Goal: Transaction & Acquisition: Purchase product/service

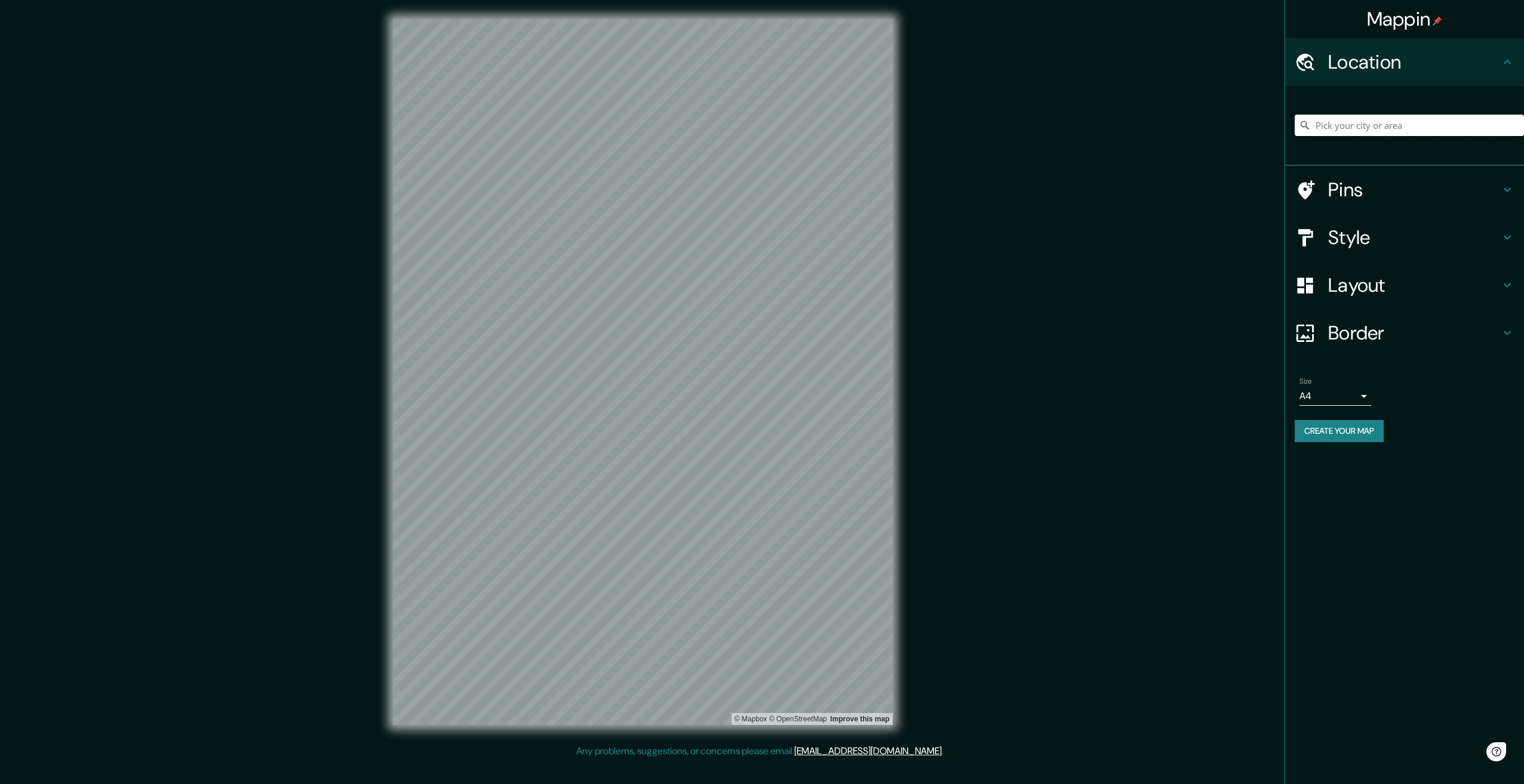
click at [1438, 127] on input "Pick your city or area" at bounding box center [1409, 125] width 229 height 21
type input "Heinde, [GEOGRAPHIC_DATA], [GEOGRAPHIC_DATA], [GEOGRAPHIC_DATA]"
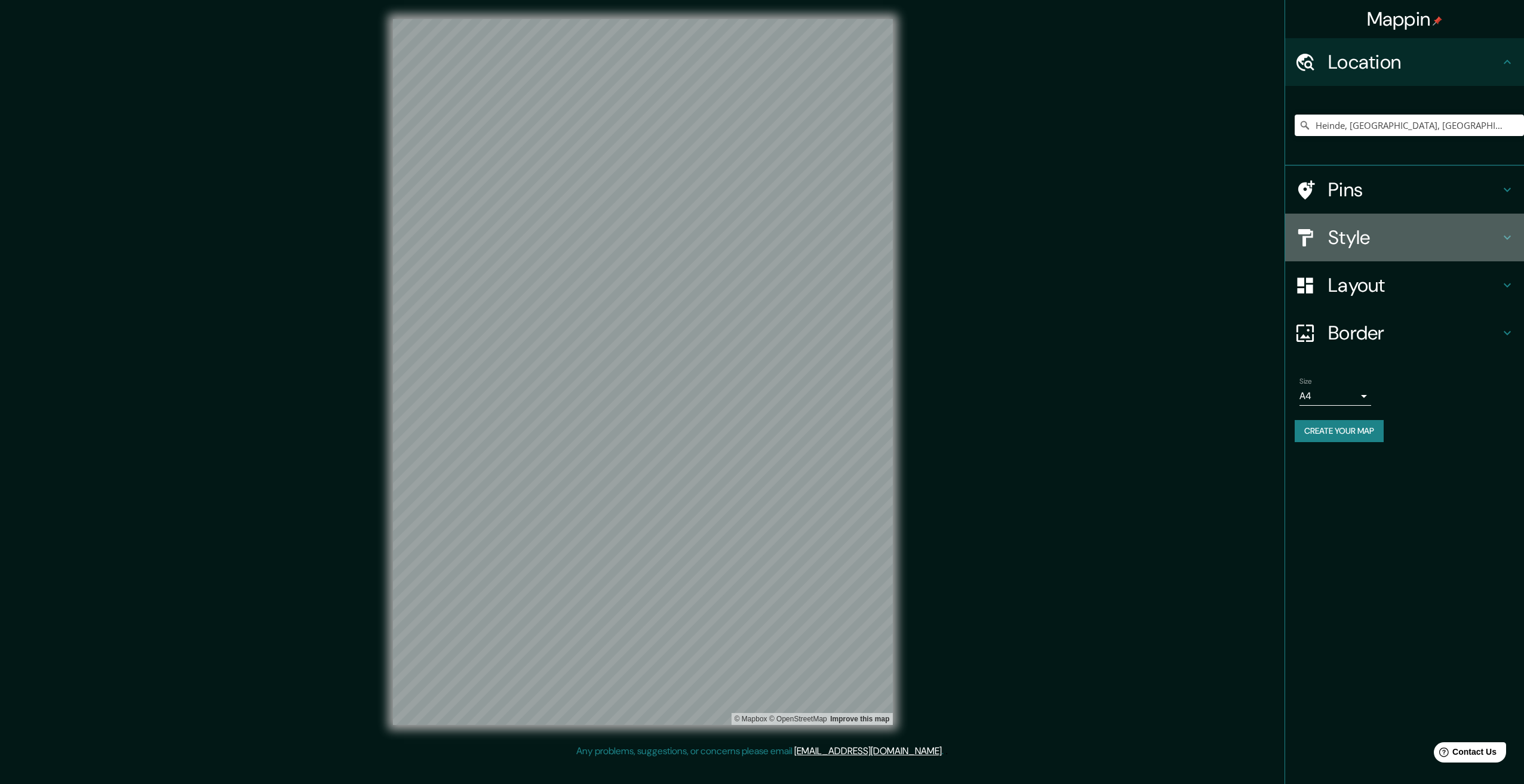
click at [1374, 244] on h4 "Style" at bounding box center [1414, 238] width 172 height 24
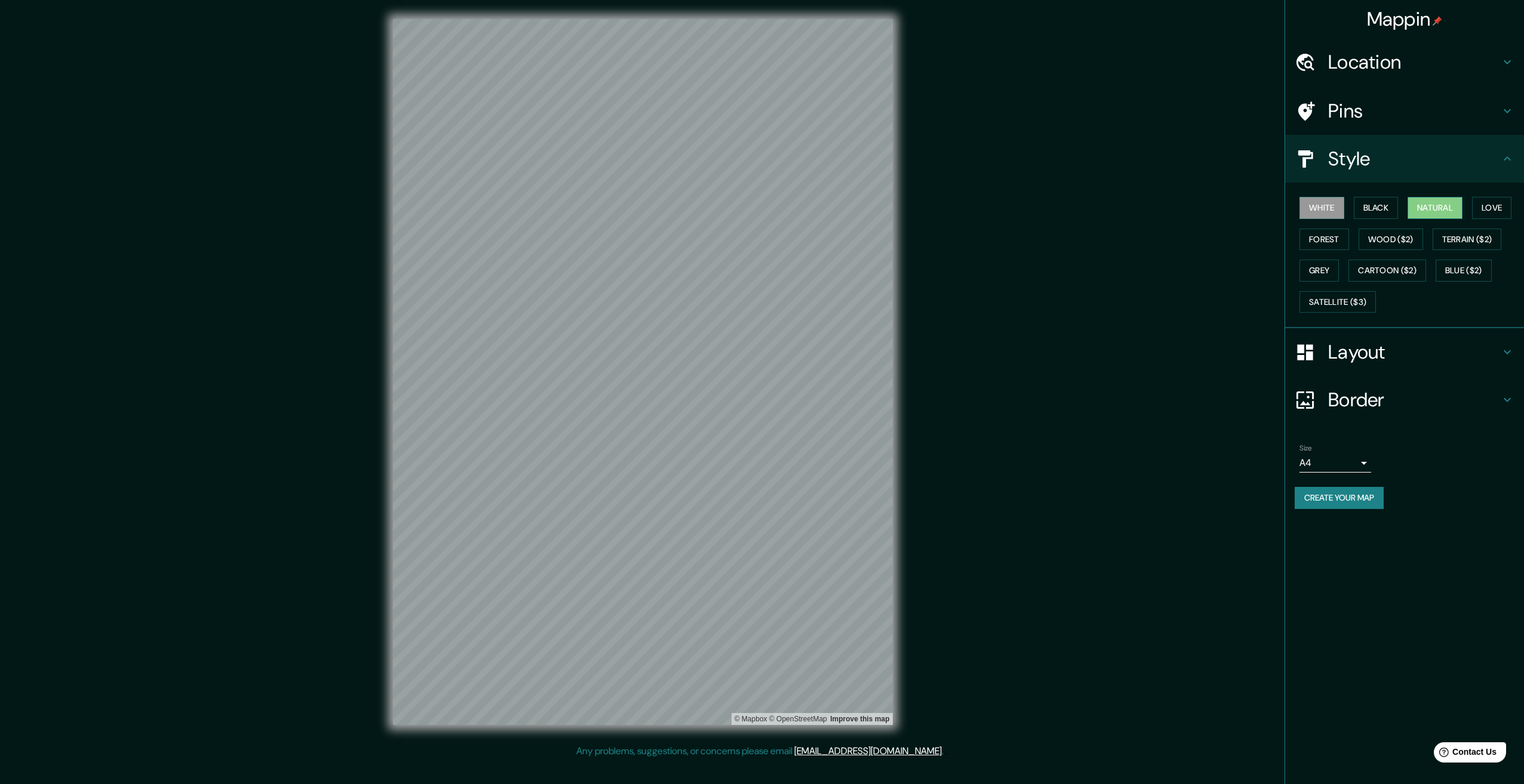
click at [1419, 210] on button "Natural" at bounding box center [1434, 208] width 55 height 22
click at [1365, 399] on h4 "Border" at bounding box center [1414, 400] width 172 height 24
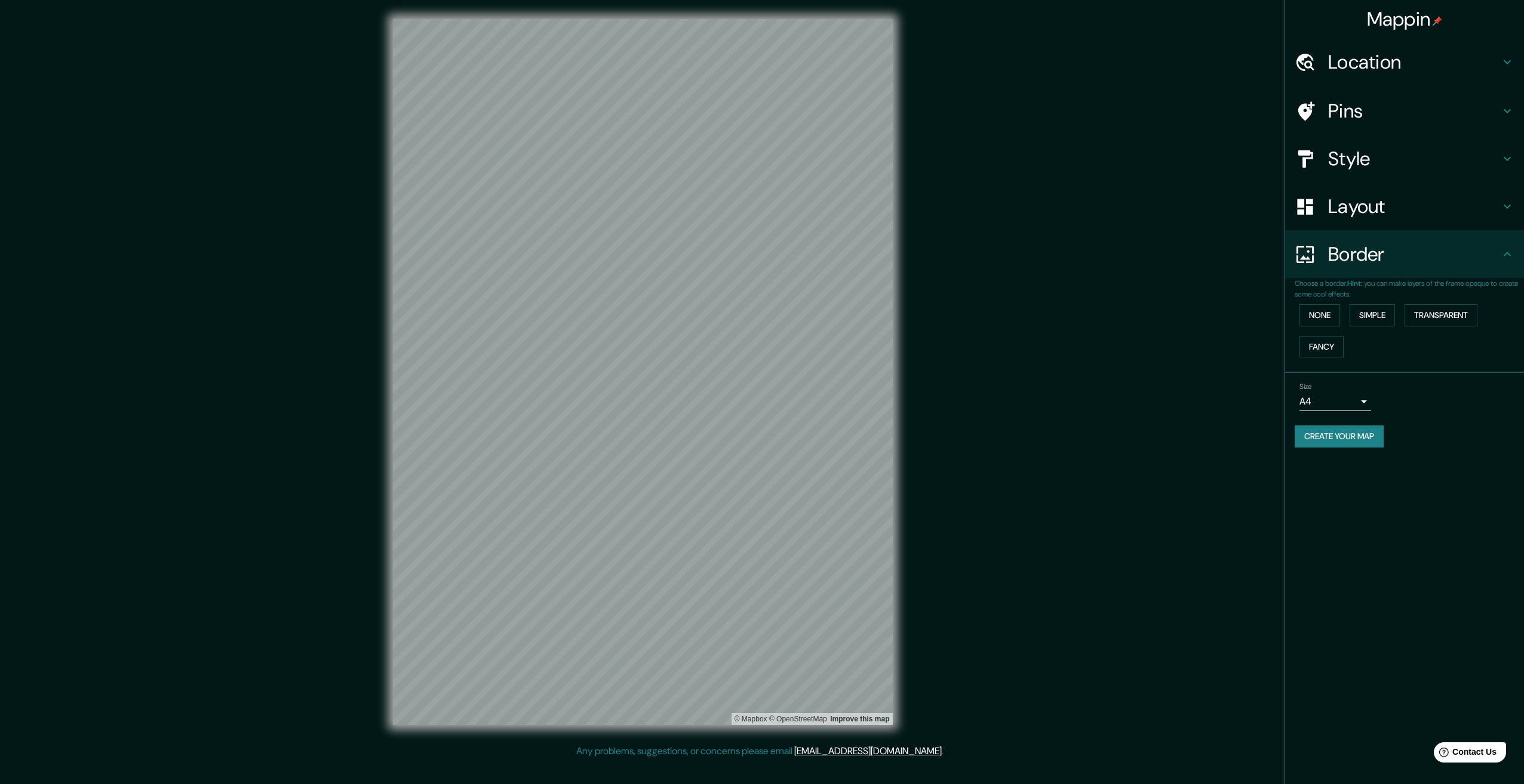
click at [1386, 303] on div "None Simple Transparent Fancy" at bounding box center [1409, 331] width 229 height 63
click at [1383, 317] on button "Simple" at bounding box center [1372, 315] width 45 height 22
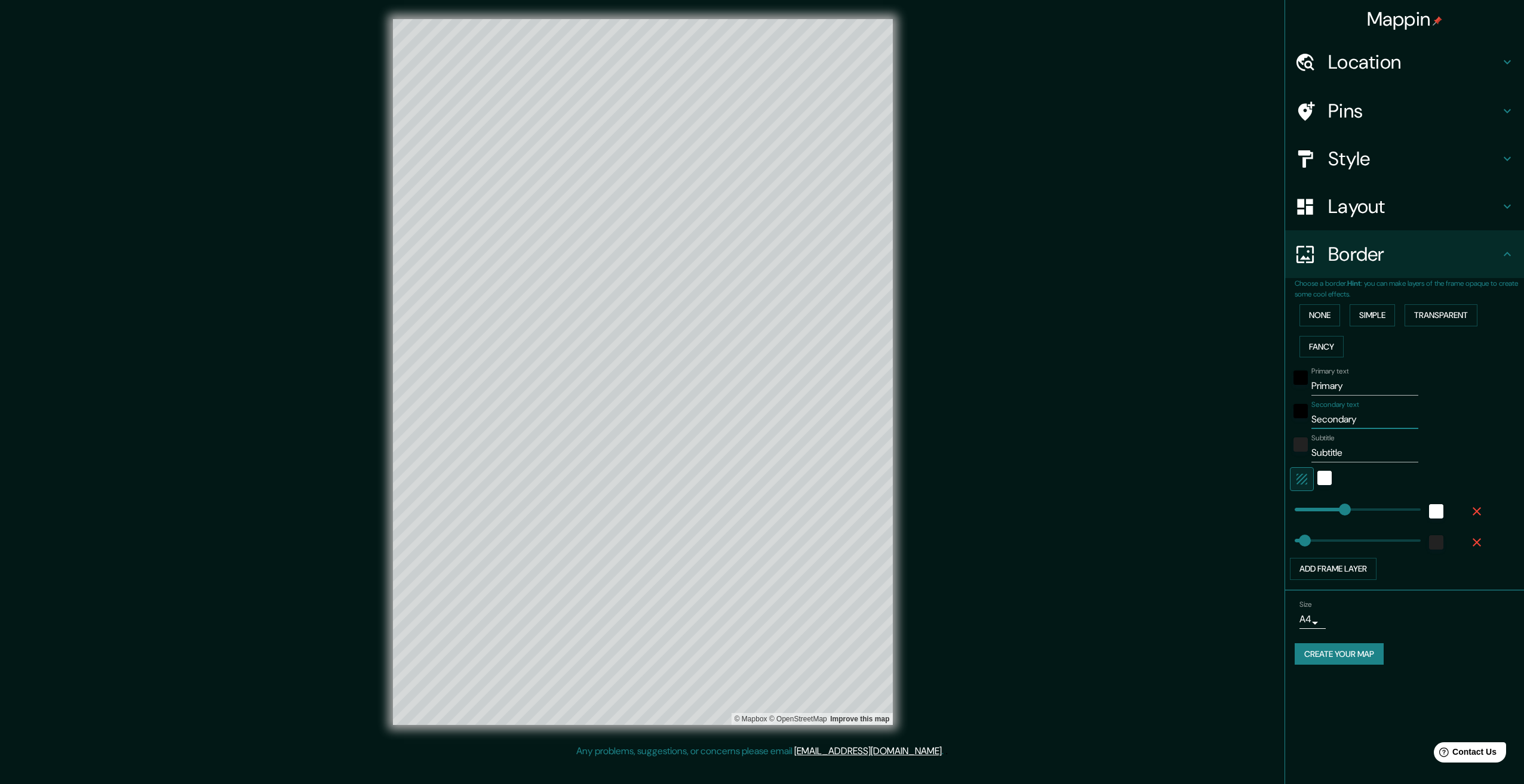
drag, startPoint x: 1375, startPoint y: 421, endPoint x: 1290, endPoint y: 424, distance: 85.1
click at [1290, 424] on div "Secondary text Secondary" at bounding box center [1388, 415] width 196 height 29
paste input "[URL][DOMAIN_NAME]"
type input "[URL][DOMAIN_NAME]"
type input "335"
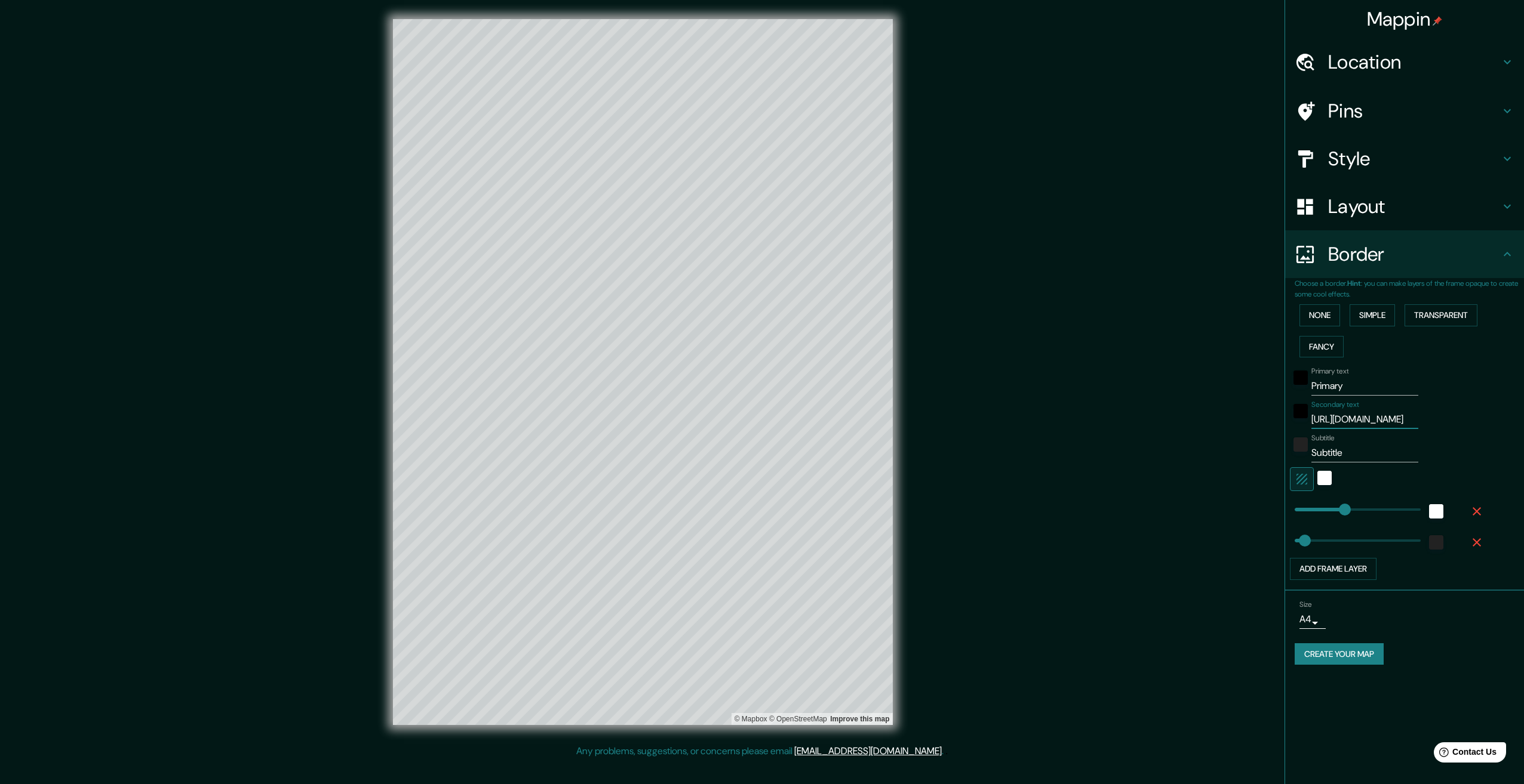
type input "67"
type input "[URL][DOMAIN_NAME]"
click at [1293, 455] on div "Subtitle Subtitle" at bounding box center [1388, 448] width 196 height 29
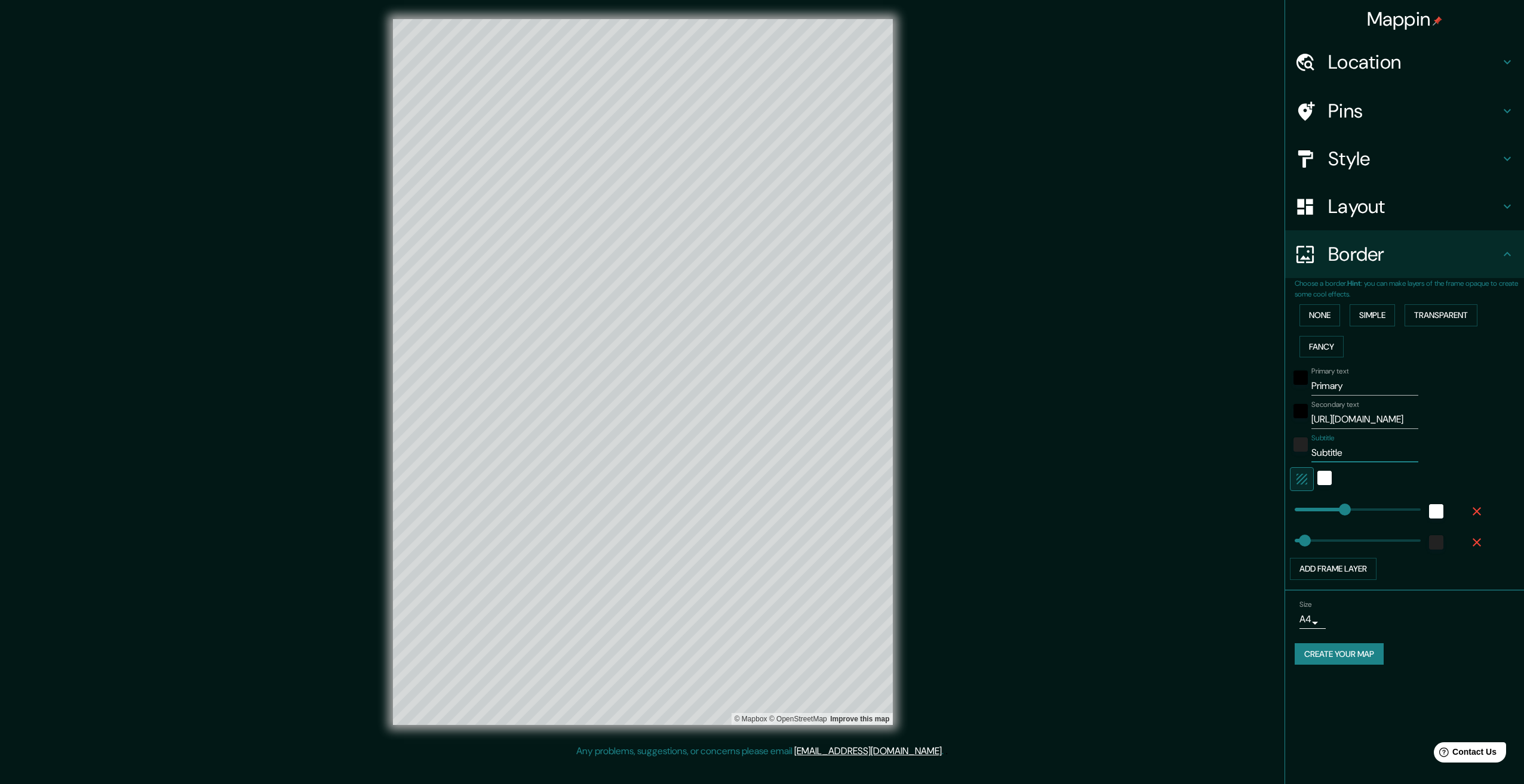
type input "335"
type input "67"
click at [1346, 418] on input "[URL][DOMAIN_NAME]" at bounding box center [1364, 419] width 107 height 19
paste input "N 52°6'14'', O 10°1'60''"
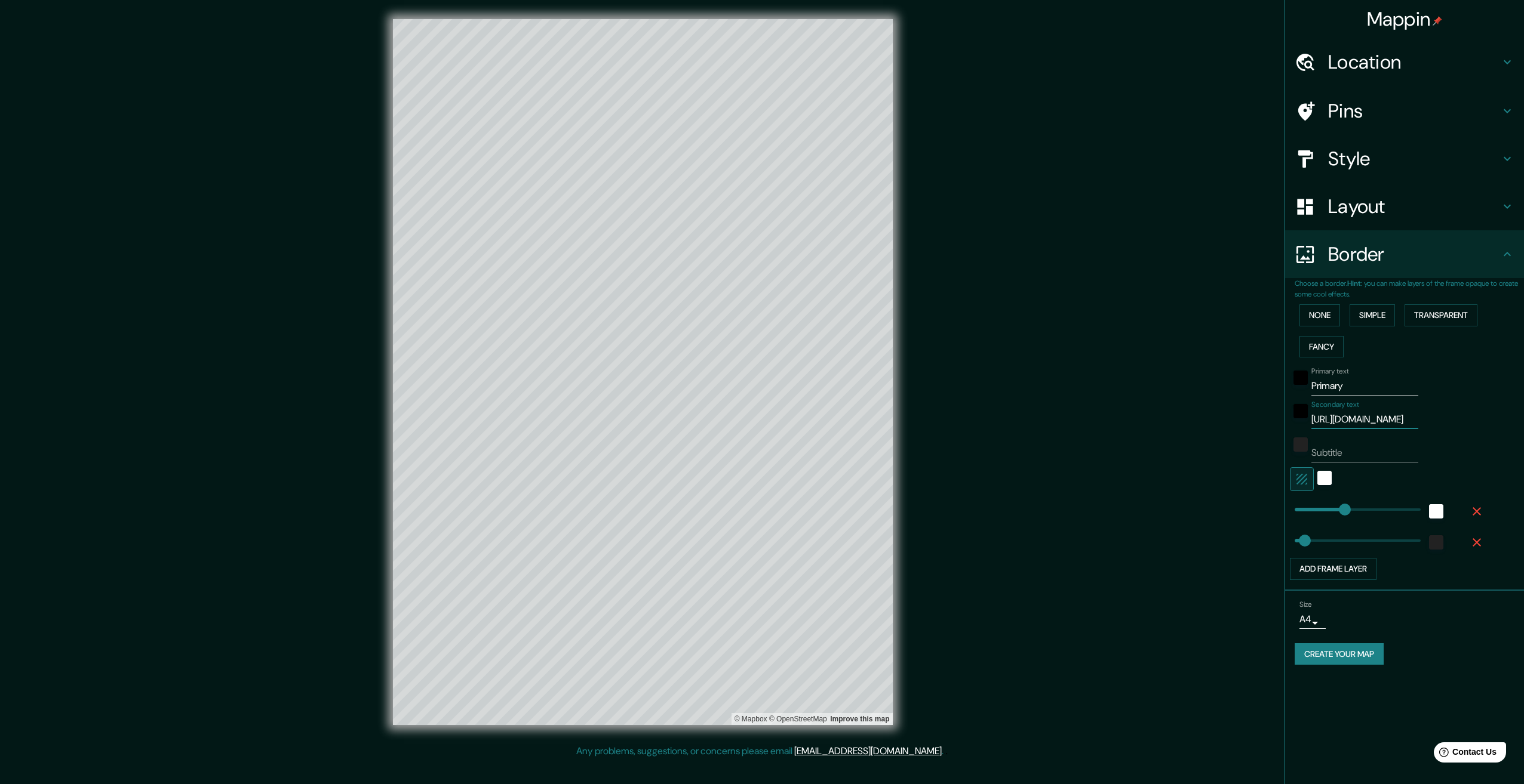
type input "N 52°6'14'', O 10°1'60''"
type input "335"
type input "67"
type input "N 52°6'14'', O 10°1'60''"
drag, startPoint x: 1390, startPoint y: 392, endPoint x: 1297, endPoint y: 397, distance: 93.1
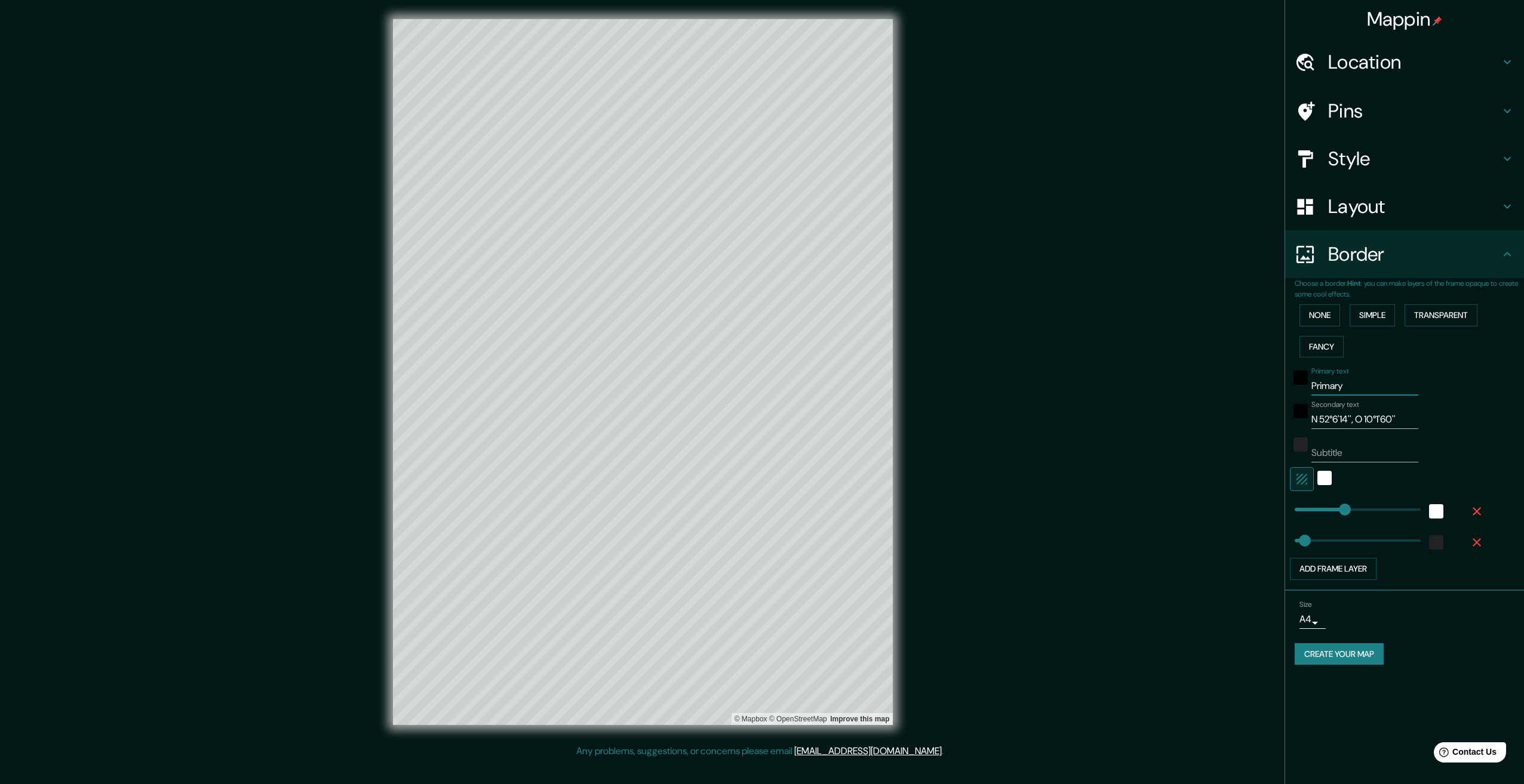
click at [1298, 397] on div "Primary text Primary Secondary text N 52°6'14'', O 10°1'60'' Subtitle Add frame…" at bounding box center [1390, 471] width 191 height 218
type input "H"
type input "335"
type input "67"
type input "Hei"
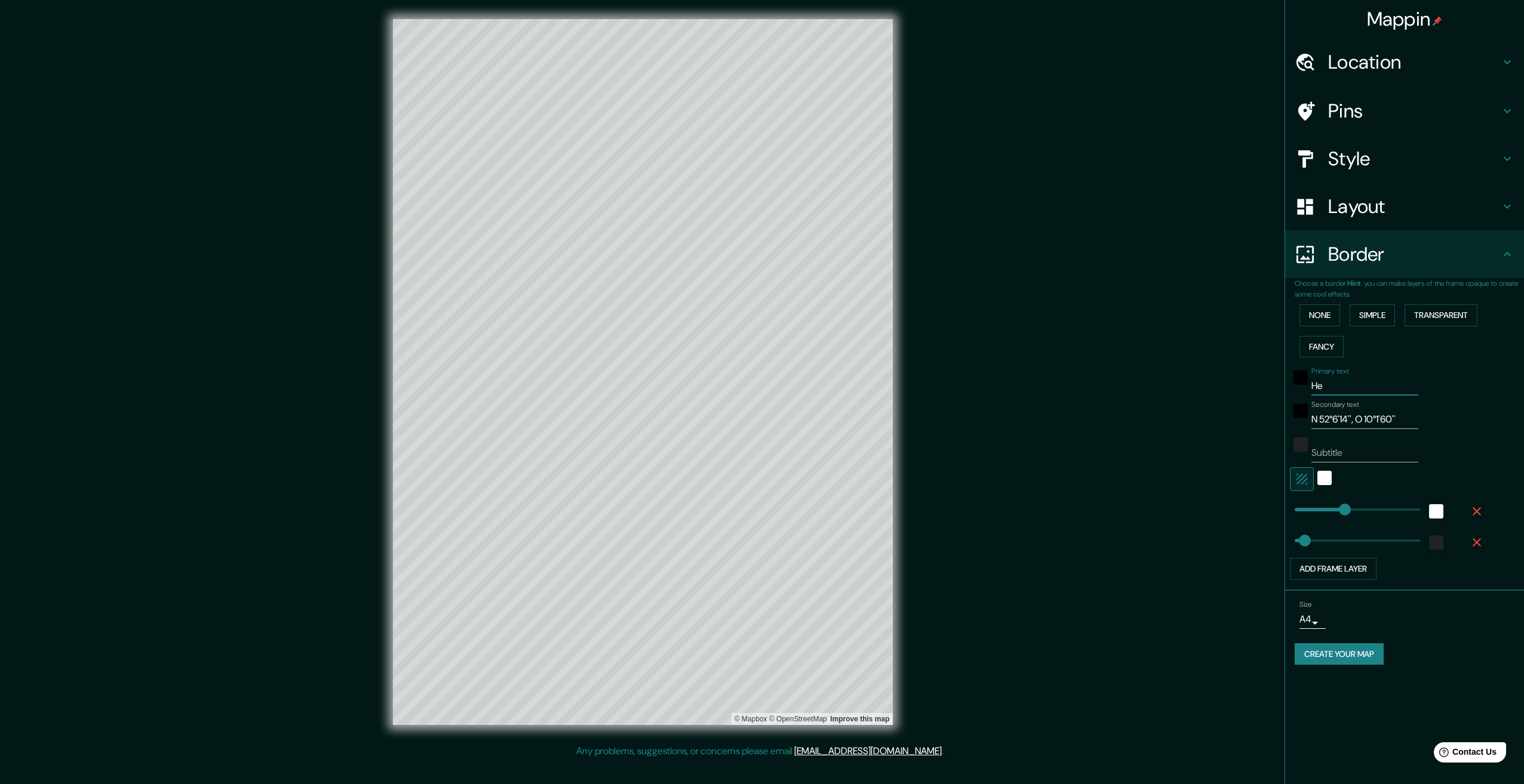
type input "335"
type input "67"
type input "Heinde"
type input "335"
type input "67"
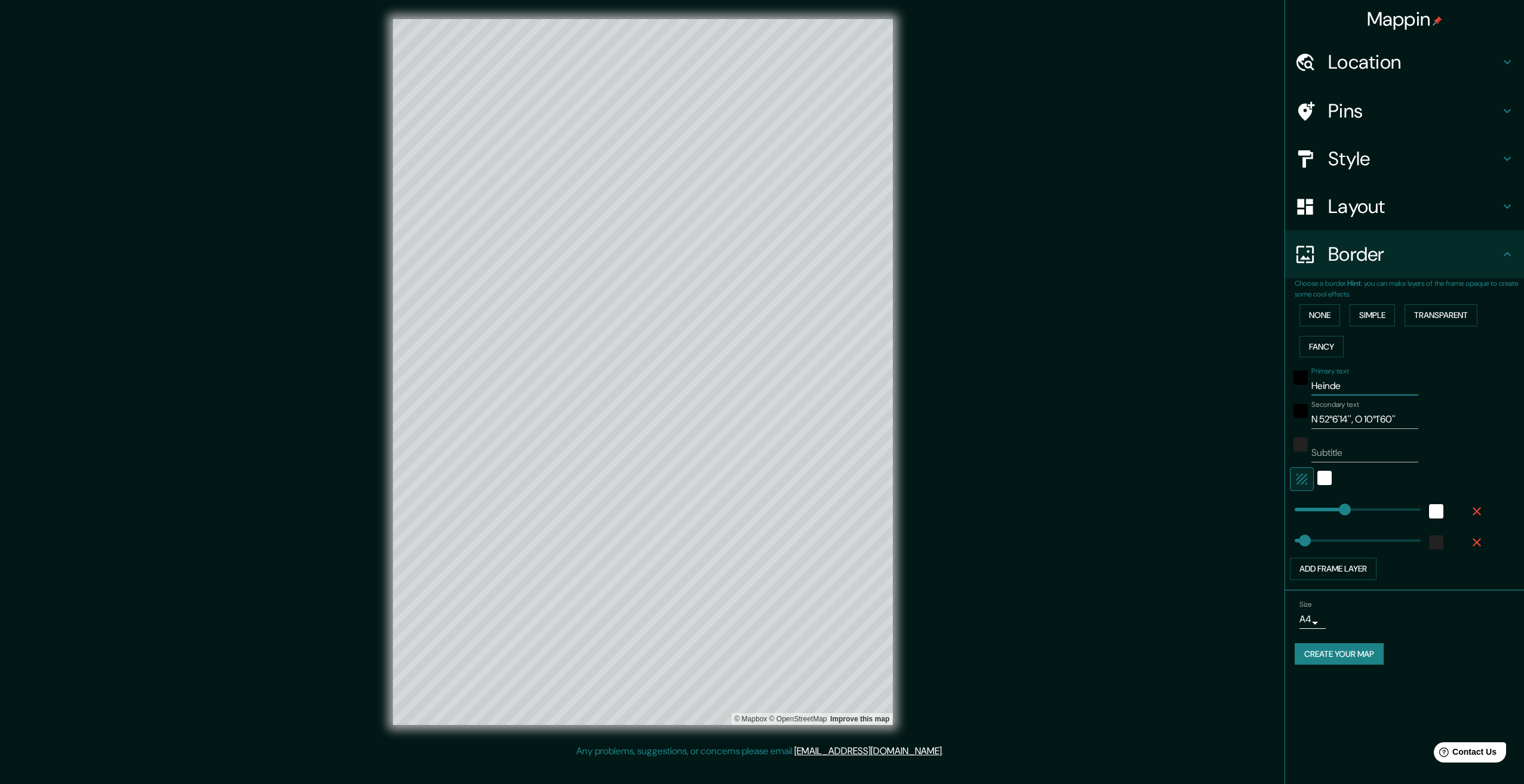
type input "Heinde"
click at [1315, 623] on body "Mappin Location [GEOGRAPHIC_DATA], [GEOGRAPHIC_DATA], [GEOGRAPHIC_DATA], [GEOGR…" at bounding box center [762, 392] width 1524 height 784
click at [1307, 659] on li "A3" at bounding box center [1311, 665] width 58 height 21
click at [1348, 655] on button "Create your map" at bounding box center [1339, 655] width 89 height 22
click at [1465, 664] on div "Create your map" at bounding box center [1404, 655] width 220 height 22
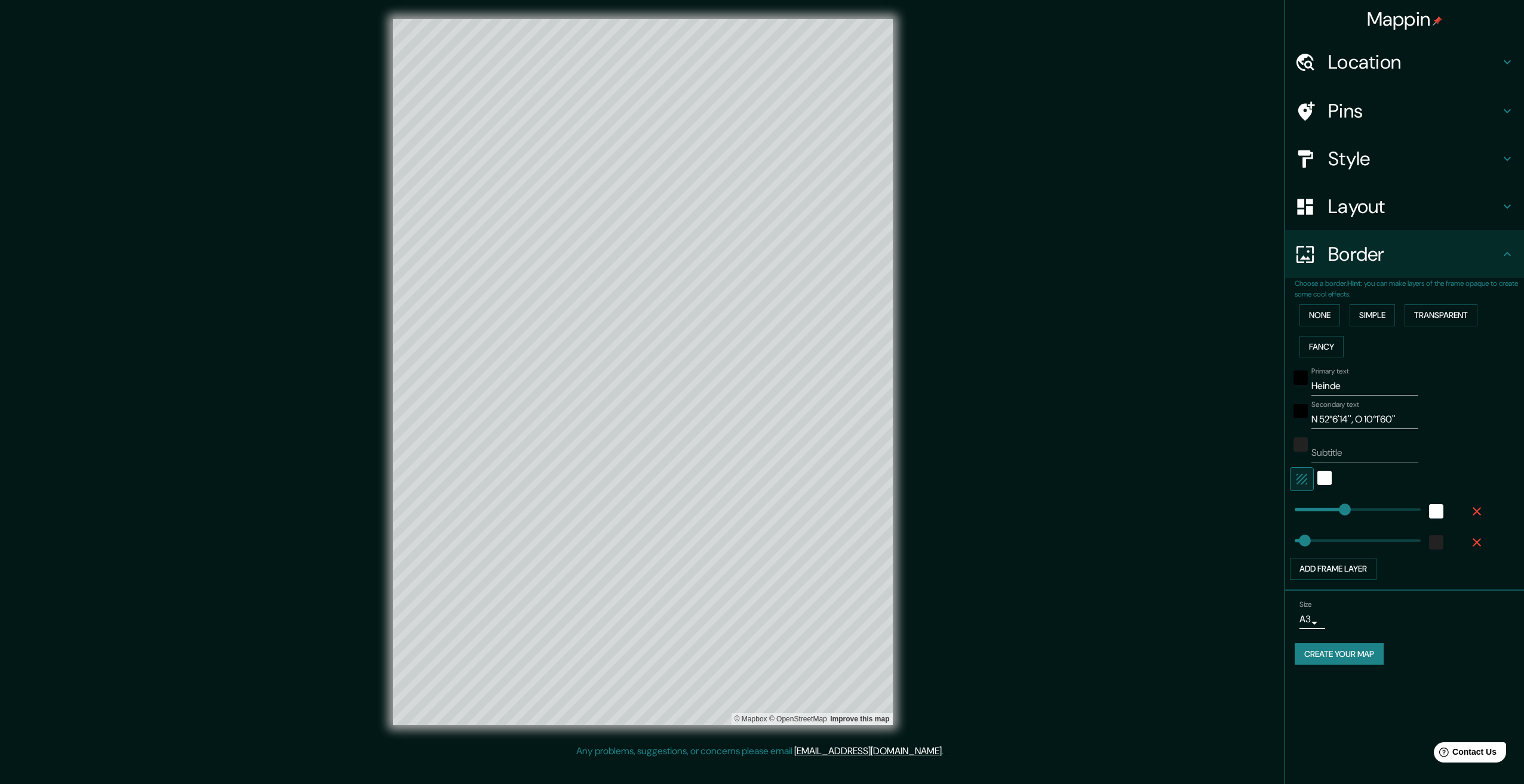
click at [1322, 622] on body "Mappin Location [GEOGRAPHIC_DATA], [GEOGRAPHIC_DATA], [GEOGRAPHIC_DATA], [GEOGR…" at bounding box center [762, 392] width 1524 height 784
click at [1311, 687] on li "A1 ($2.50)" at bounding box center [1310, 688] width 58 height 21
click at [1347, 658] on button "Create your map" at bounding box center [1339, 655] width 89 height 22
click at [1344, 627] on body "Mappin Location [GEOGRAPHIC_DATA], [GEOGRAPHIC_DATA], [GEOGRAPHIC_DATA], [GEOGR…" at bounding box center [762, 392] width 1524 height 784
click at [1340, 671] on li "A3" at bounding box center [1325, 665] width 58 height 21
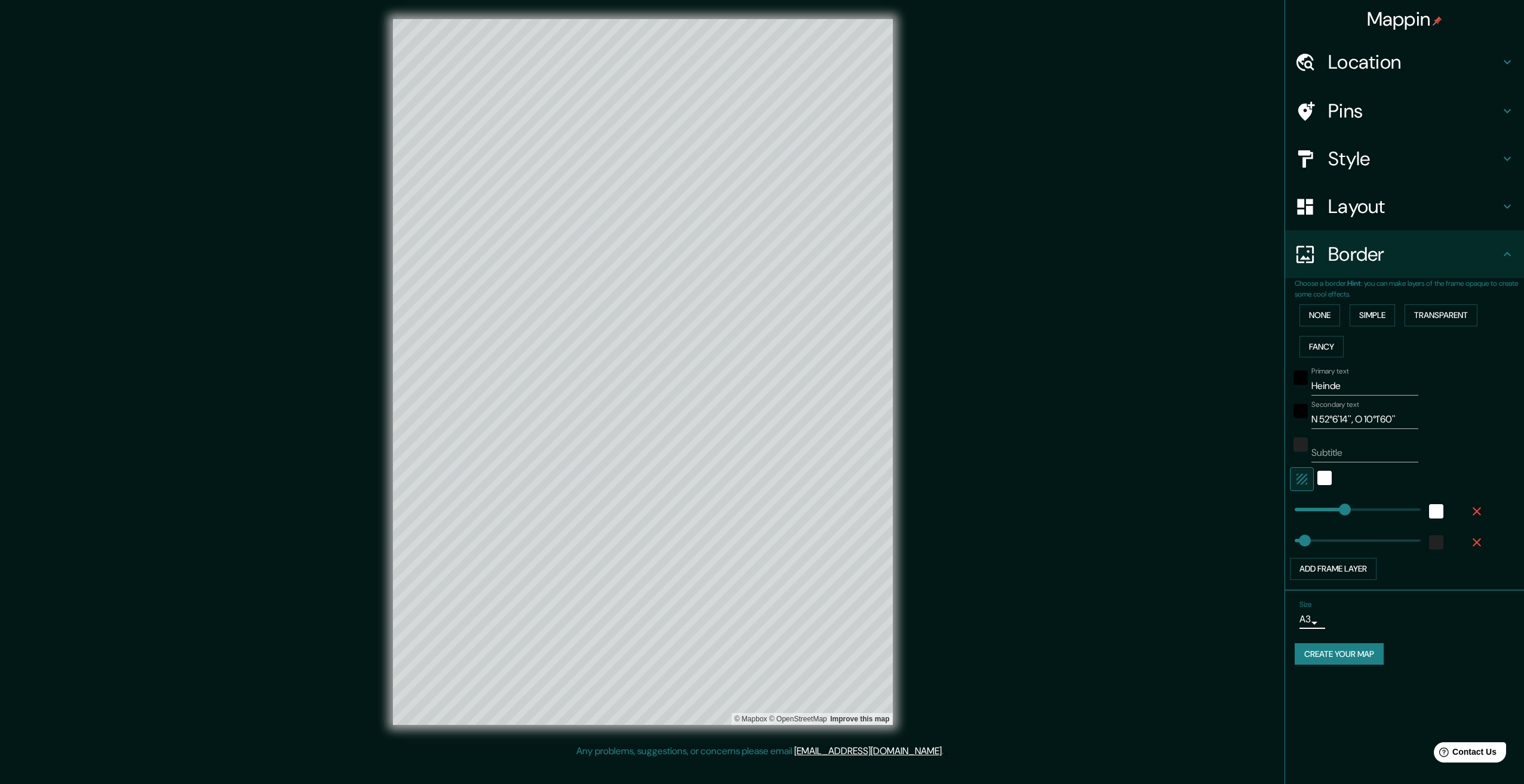
click at [1366, 655] on button "Create your map" at bounding box center [1339, 655] width 89 height 22
type input "335"
click at [1466, 749] on span "Contact Us" at bounding box center [1475, 752] width 46 height 10
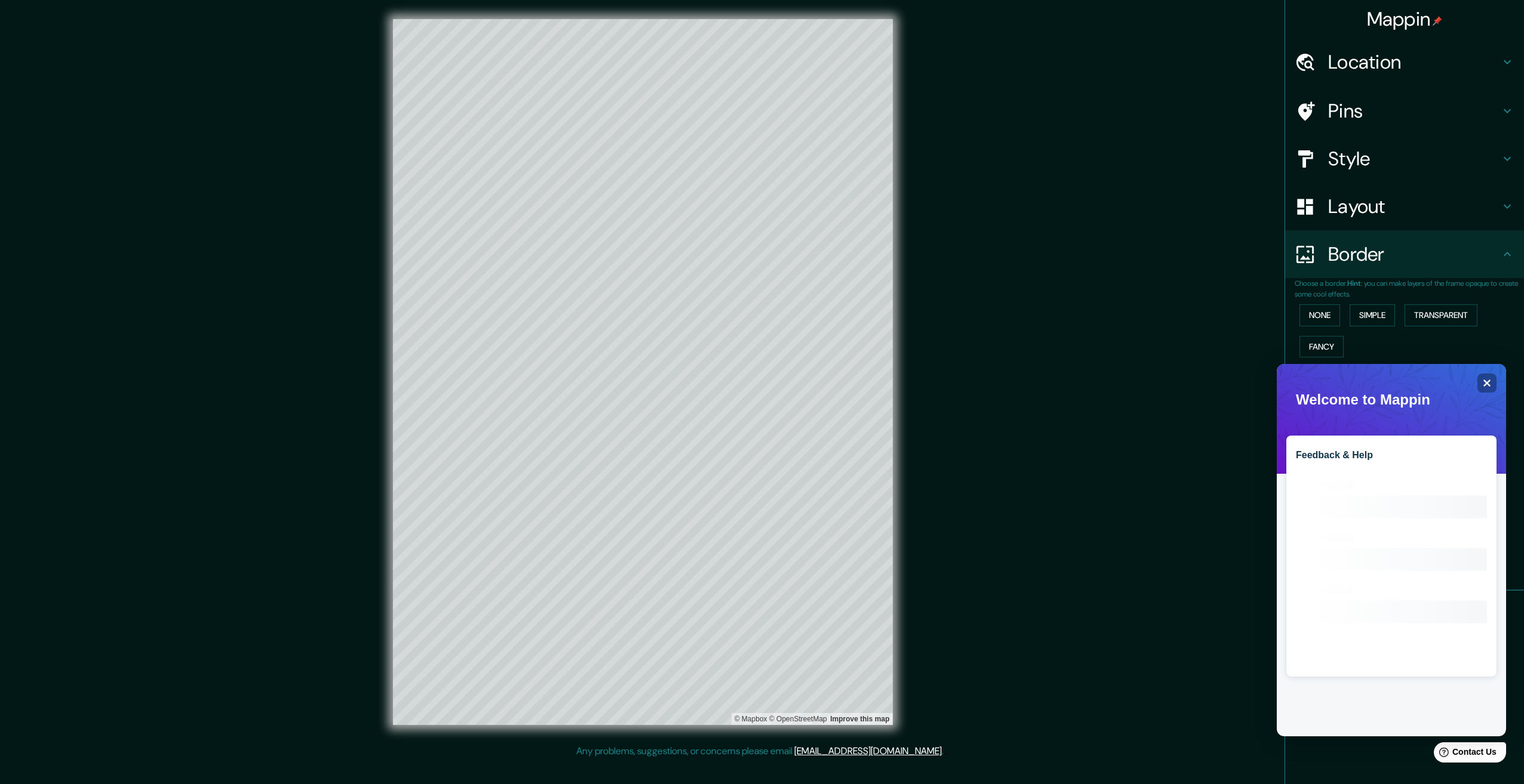
drag, startPoint x: 1393, startPoint y: 495, endPoint x: 1401, endPoint y: 487, distance: 11.3
click at [1392, 494] on icon "Loading interface..." at bounding box center [1391, 569] width 191 height 191
click at [1483, 378] on div "Close" at bounding box center [1487, 383] width 19 height 19
